Goal: Task Accomplishment & Management: Use online tool/utility

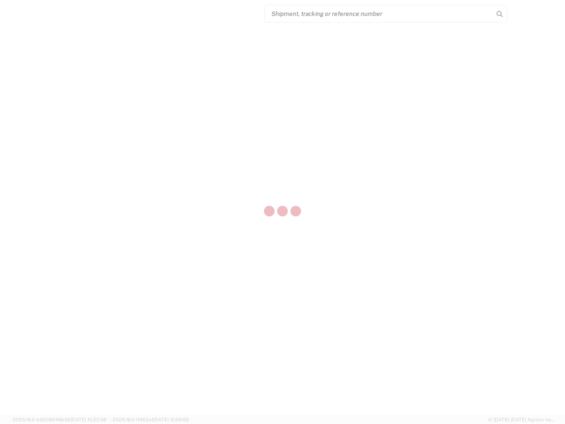
select select "US"
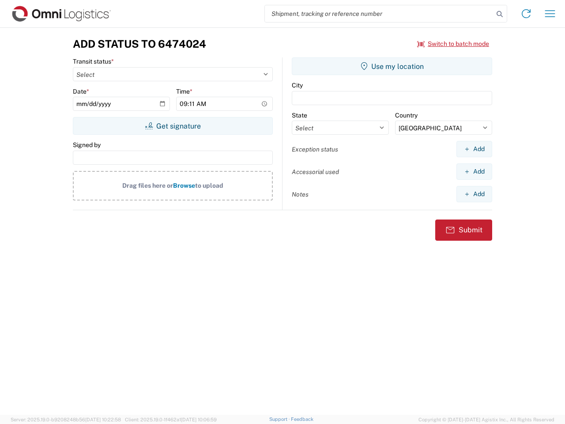
click at [379, 14] on input "search" at bounding box center [379, 13] width 229 height 17
click at [500, 14] on icon at bounding box center [500, 14] width 12 height 12
click at [526, 14] on icon at bounding box center [526, 14] width 14 height 14
click at [550, 14] on icon "button" at bounding box center [550, 13] width 10 height 7
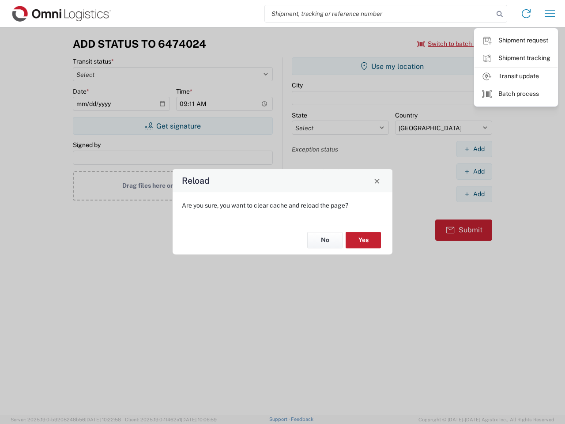
click at [453, 44] on div "Reload Are you sure, you want to clear cache and reload the page? No Yes" at bounding box center [282, 212] width 565 height 424
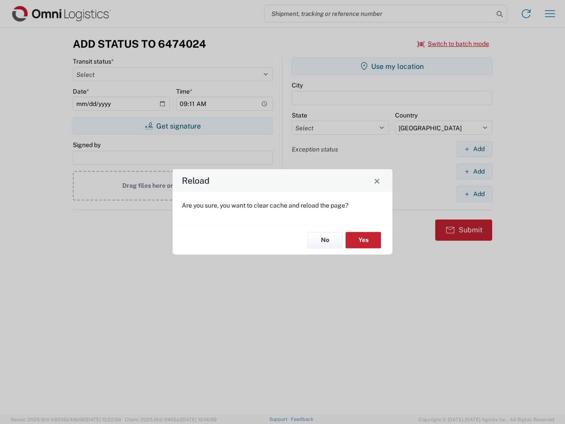
click at [173, 126] on div "Reload Are you sure, you want to clear cache and reload the page? No Yes" at bounding box center [282, 212] width 565 height 424
click at [392, 66] on div "Reload Are you sure, you want to clear cache and reload the page? No Yes" at bounding box center [282, 212] width 565 height 424
click at [474, 149] on div "Reload Are you sure, you want to clear cache and reload the page? No Yes" at bounding box center [282, 212] width 565 height 424
click at [474, 171] on div "Reload Are you sure, you want to clear cache and reload the page? No Yes" at bounding box center [282, 212] width 565 height 424
click at [474, 194] on div "Reload Are you sure, you want to clear cache and reload the page? No Yes" at bounding box center [282, 212] width 565 height 424
